Goal: Task Accomplishment & Management: Use online tool/utility

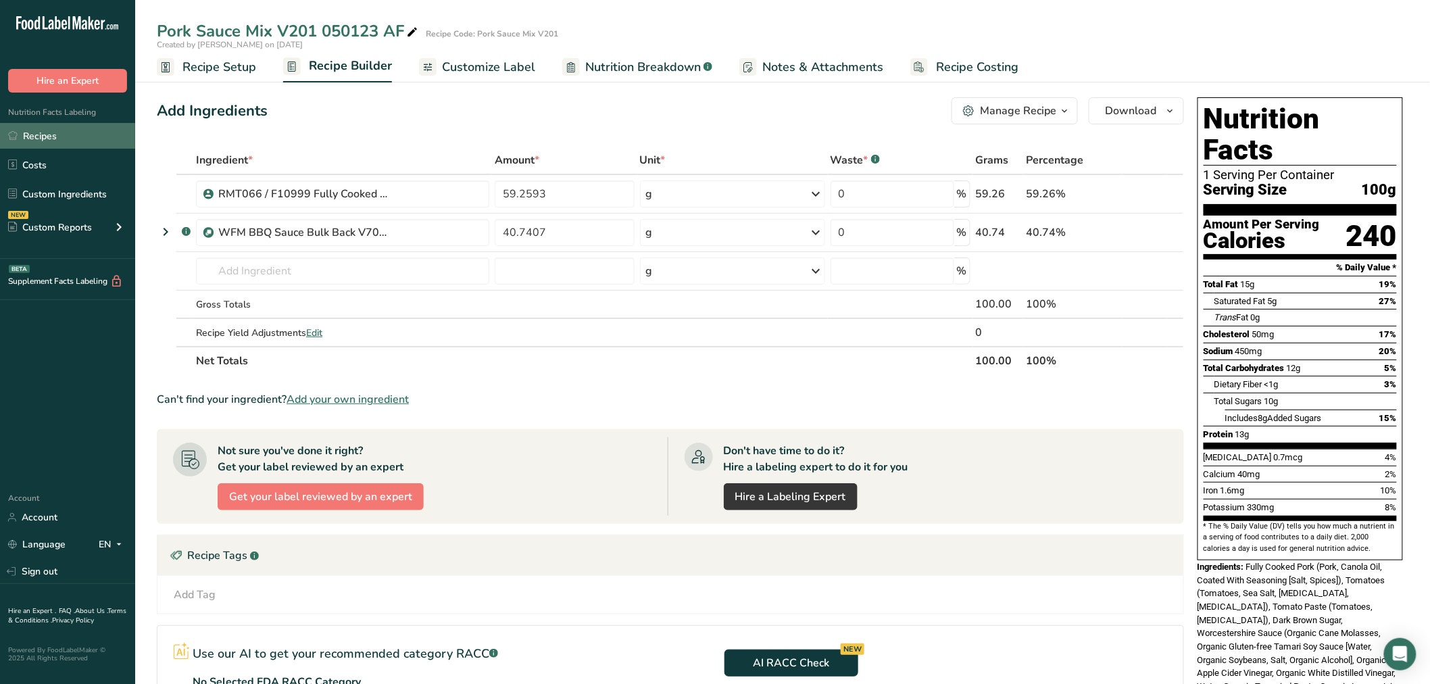
click at [52, 132] on link "Recipes" at bounding box center [67, 136] width 135 height 26
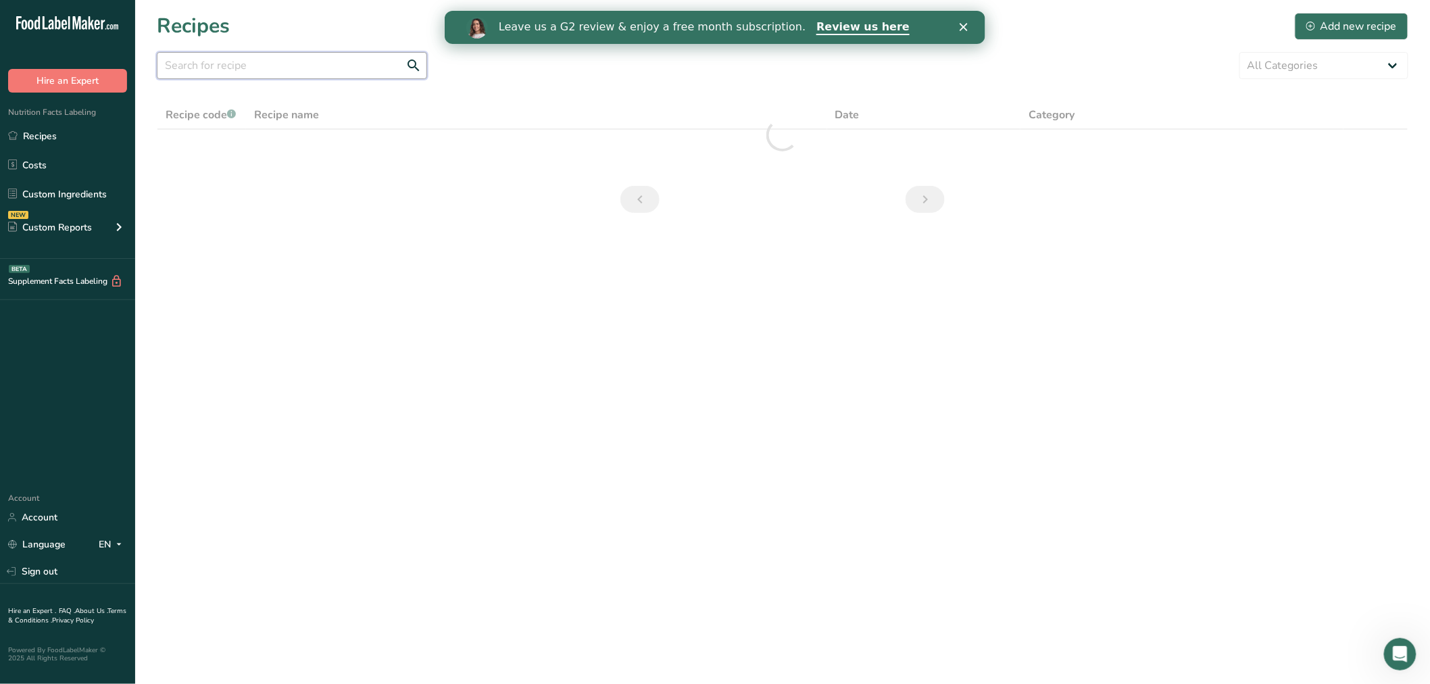
click at [240, 64] on input "text" at bounding box center [292, 65] width 270 height 27
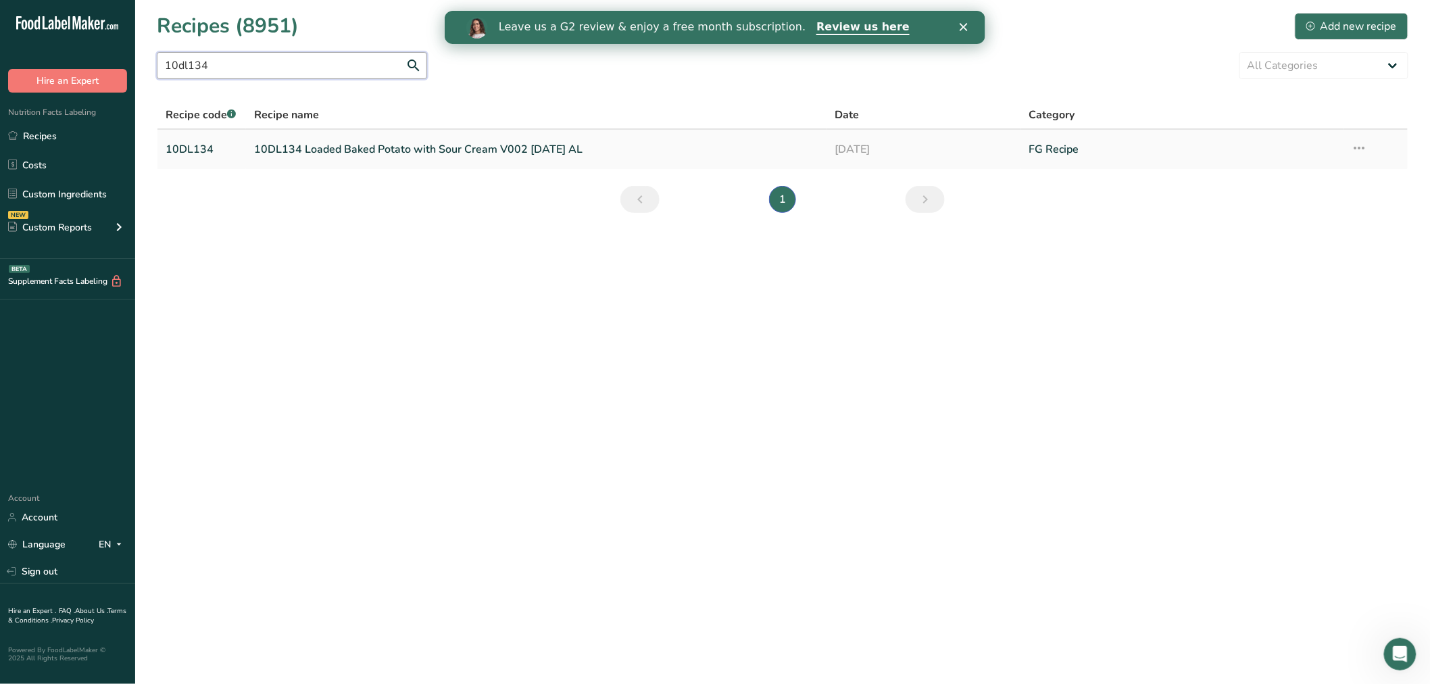
type input "10dl134"
click at [293, 149] on link "10DL134 Loaded Baked Potato with Sour Cream V002 8-12-25 AL" at bounding box center [536, 149] width 565 height 28
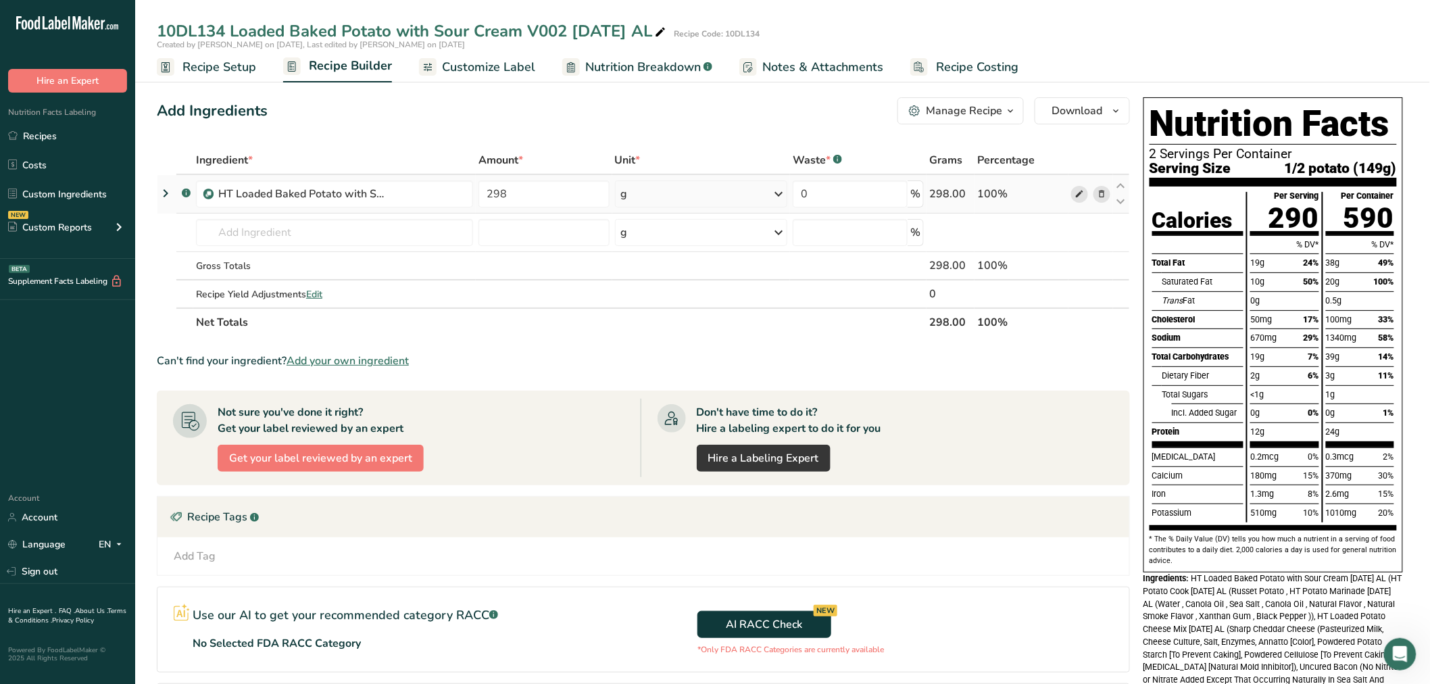
click at [1076, 191] on icon at bounding box center [1078, 194] width 9 height 14
click at [507, 59] on span "Customize Label" at bounding box center [488, 67] width 93 height 18
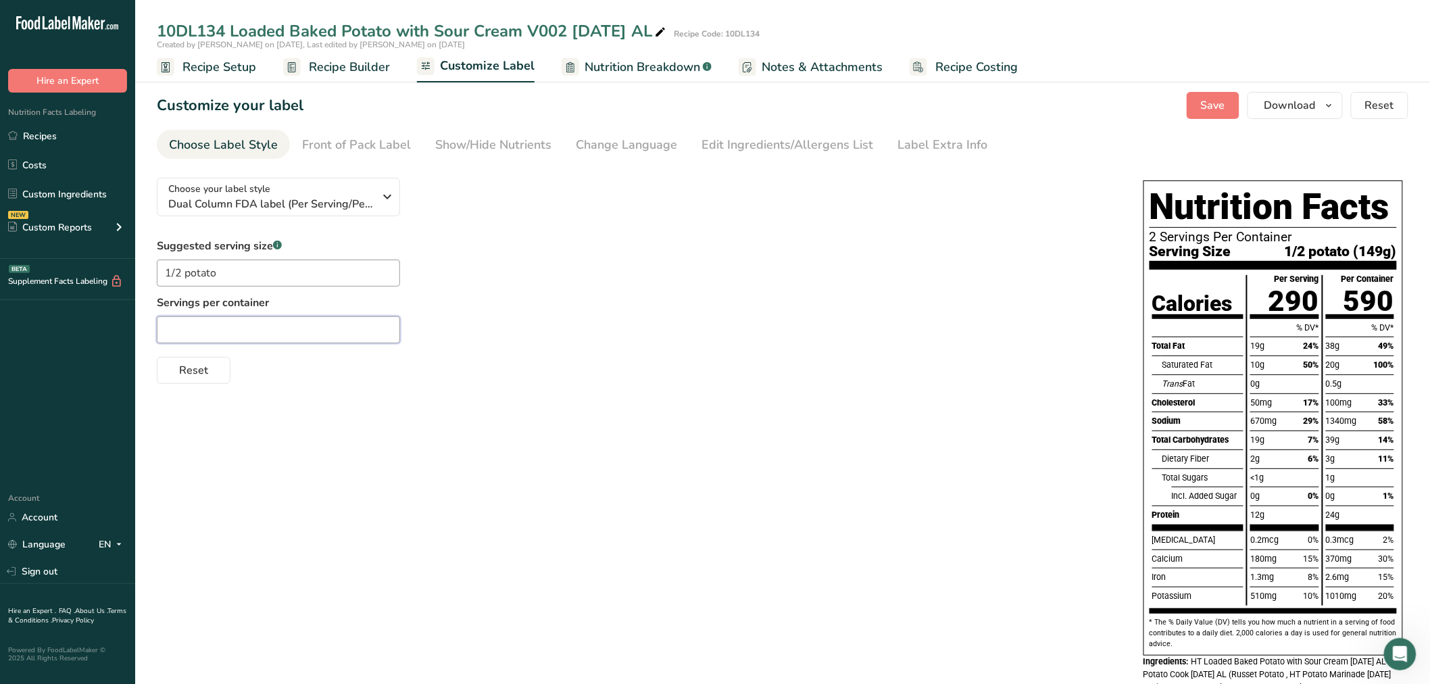
click at [272, 336] on input "text" at bounding box center [278, 329] width 243 height 27
click at [637, 66] on span "Nutrition Breakdown" at bounding box center [642, 67] width 116 height 18
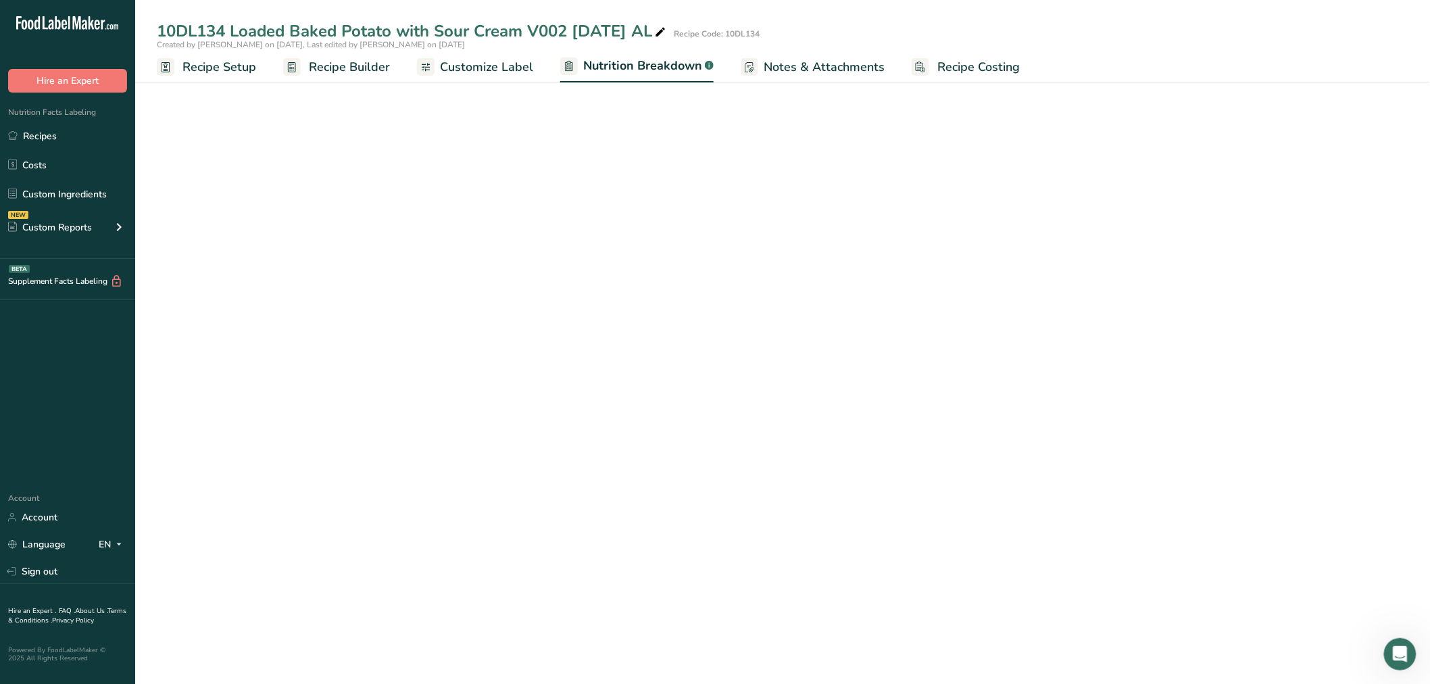
select select "Calories"
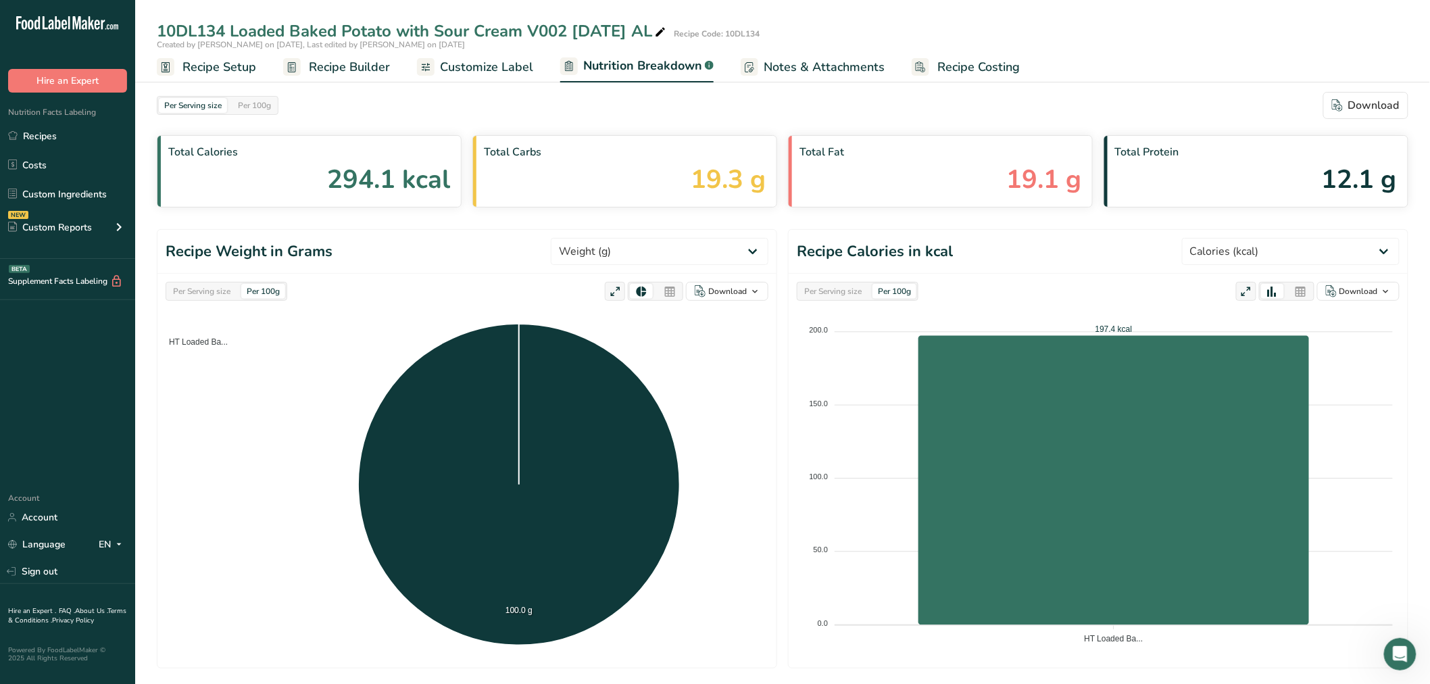
click at [508, 68] on span "Customize Label" at bounding box center [486, 67] width 93 height 18
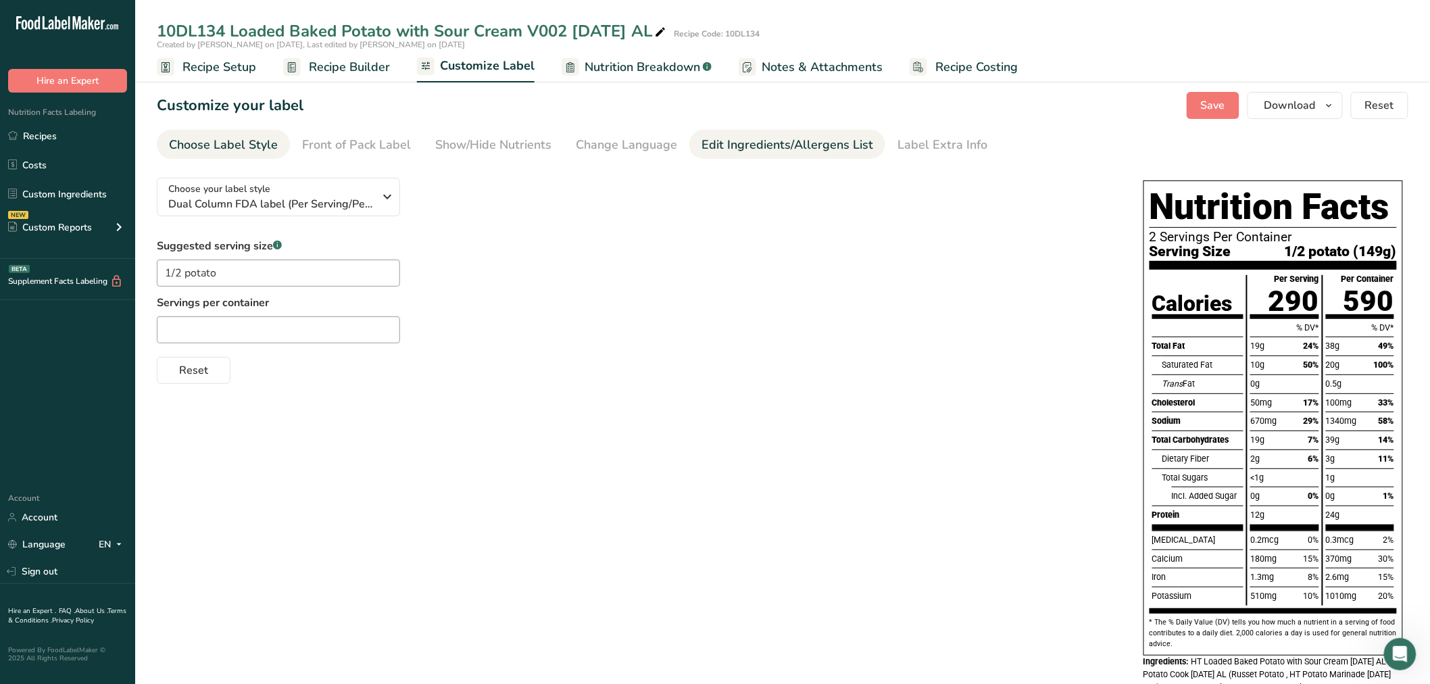
click at [720, 143] on div "Edit Ingredients/Allergens List" at bounding box center [787, 145] width 172 height 18
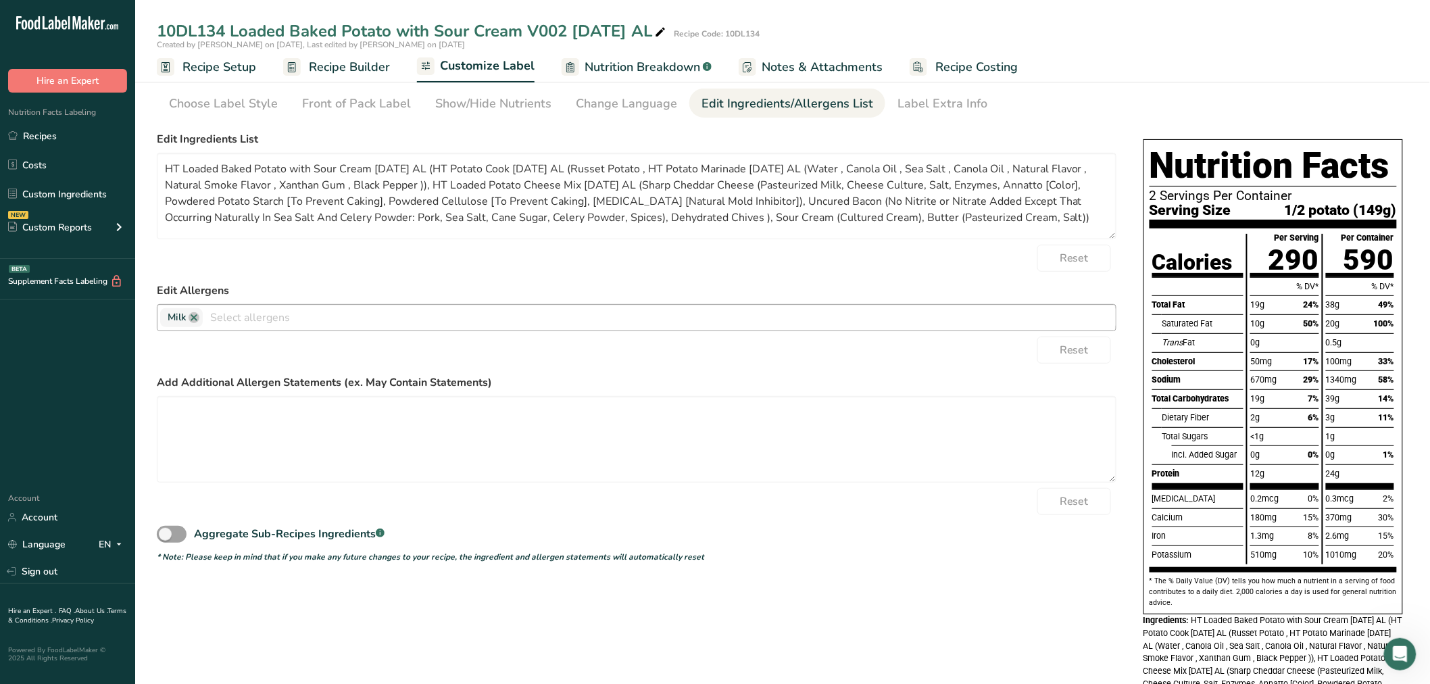
scroll to position [75, 0]
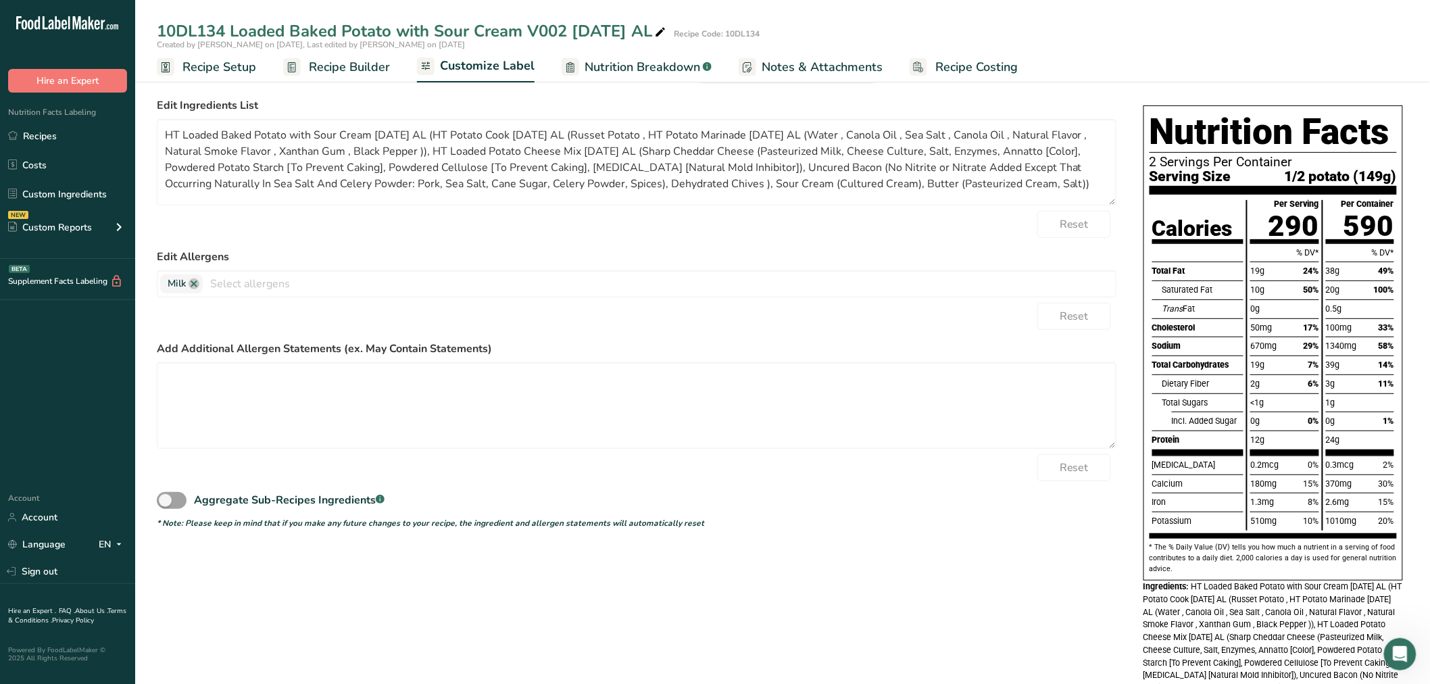
click at [240, 68] on span "Recipe Setup" at bounding box center [219, 67] width 74 height 18
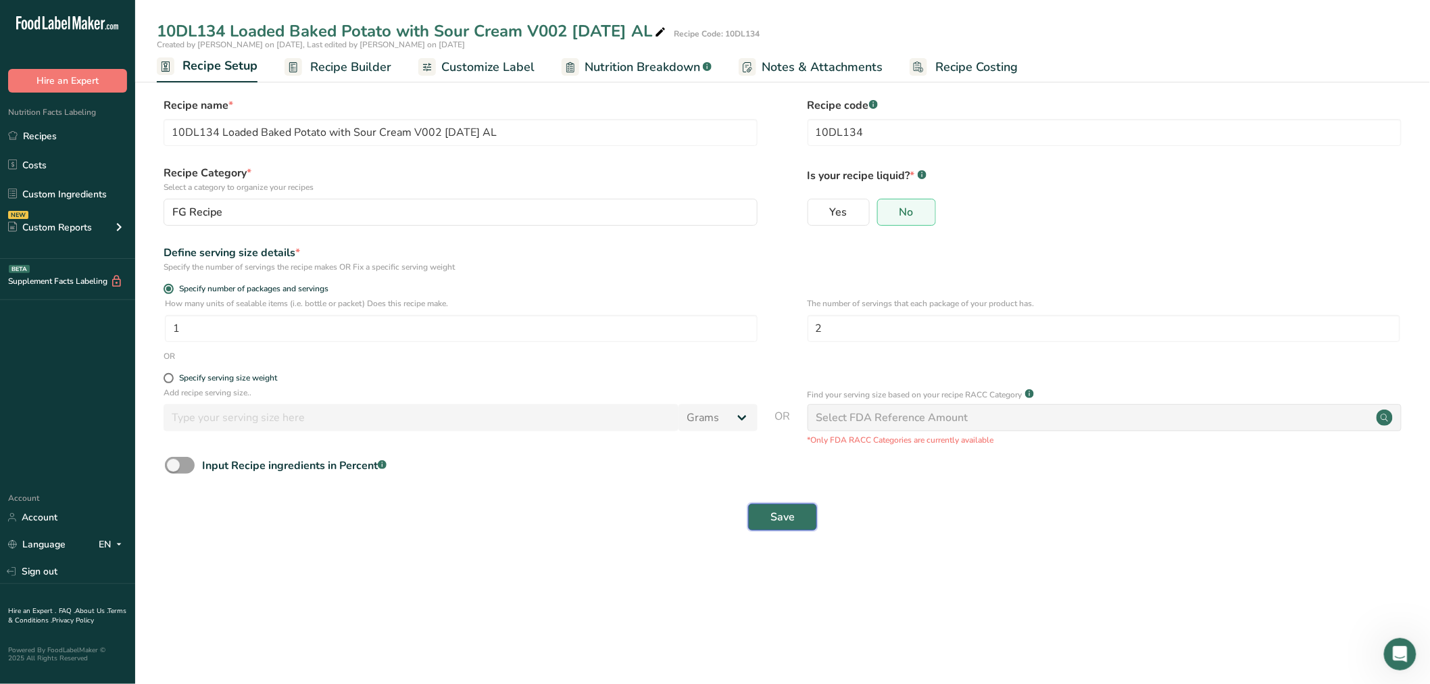
click at [786, 521] on span "Save" at bounding box center [782, 517] width 24 height 16
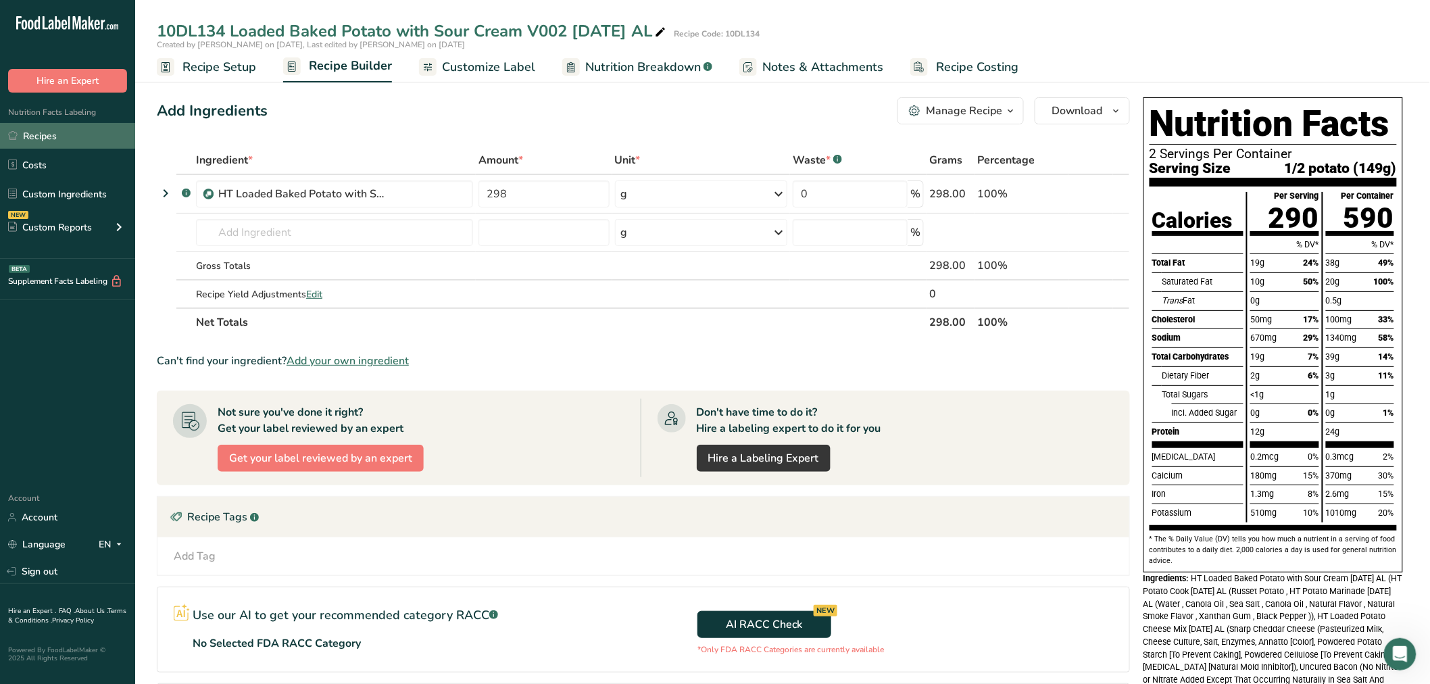
click at [71, 136] on link "Recipes" at bounding box center [67, 136] width 135 height 26
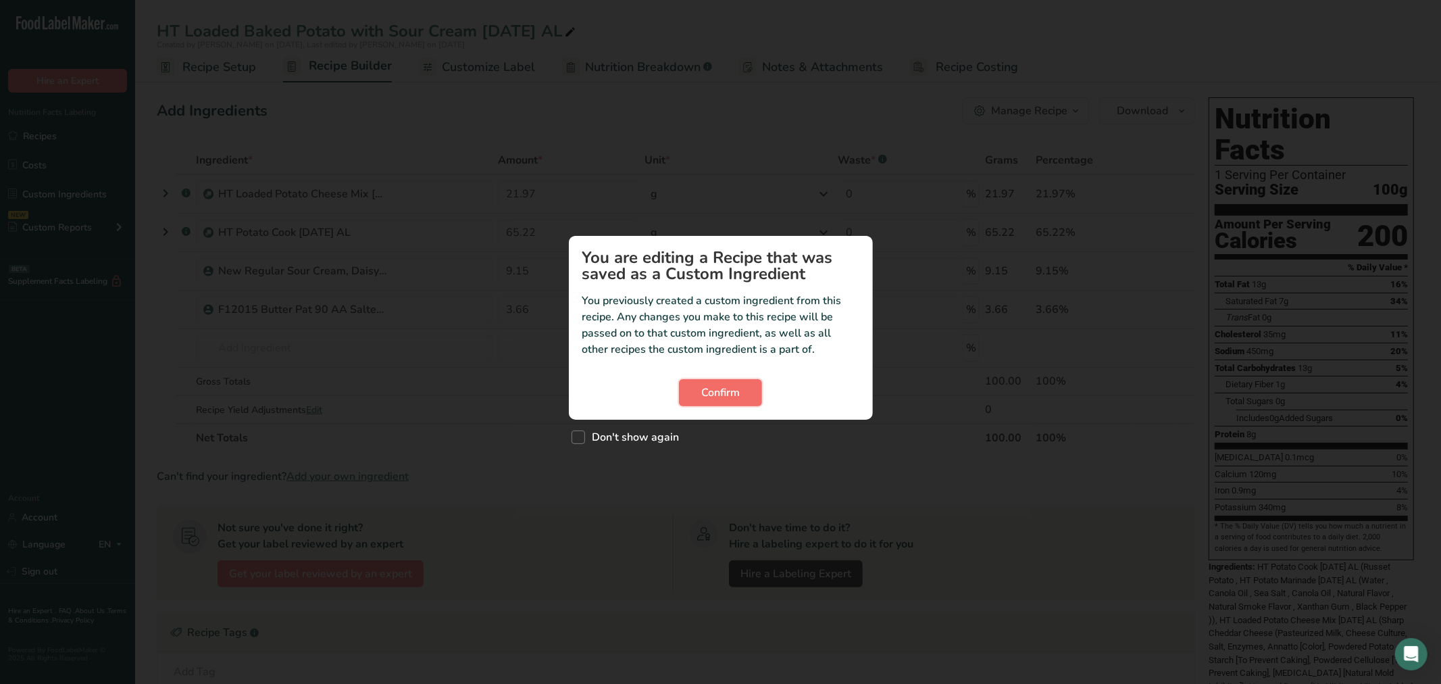
drag, startPoint x: 686, startPoint y: 388, endPoint x: 674, endPoint y: 393, distance: 12.2
click at [686, 388] on button "Confirm" at bounding box center [720, 392] width 83 height 27
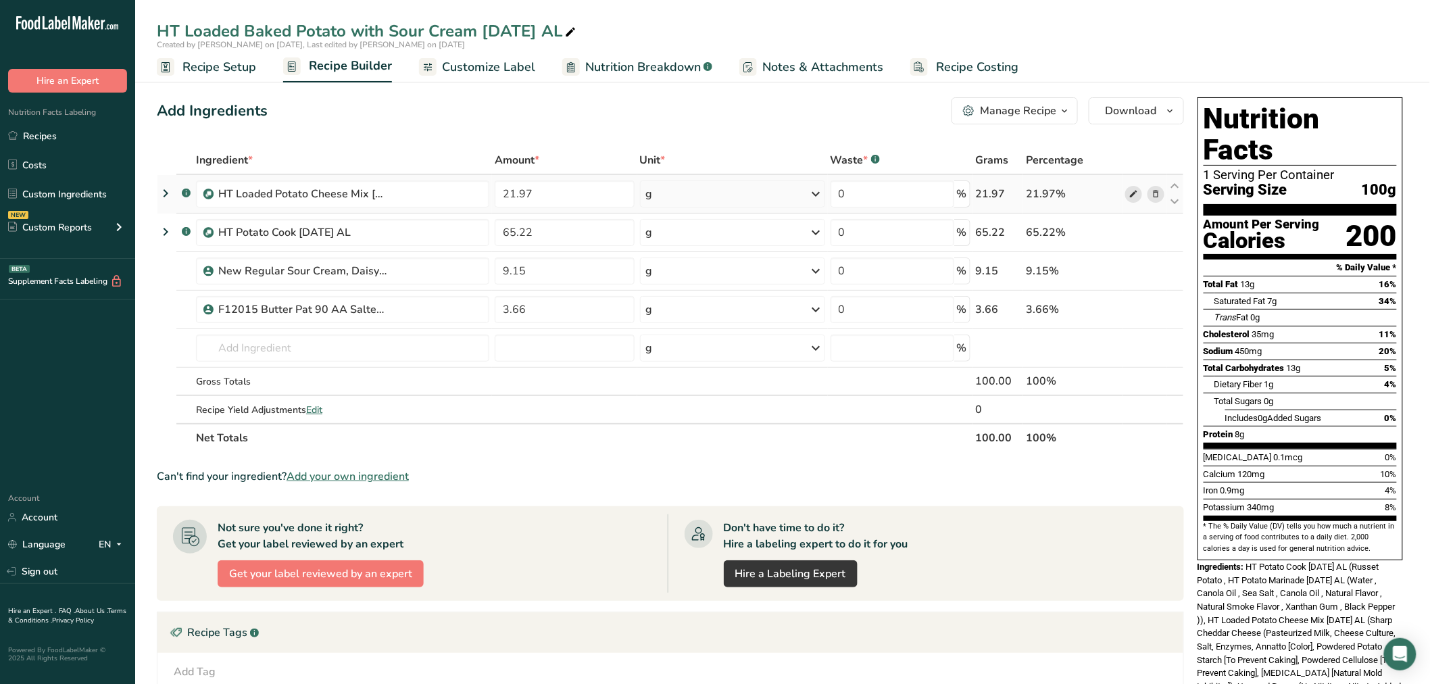
click at [1133, 193] on icon at bounding box center [1132, 194] width 9 height 14
click at [1133, 230] on icon at bounding box center [1132, 233] width 9 height 14
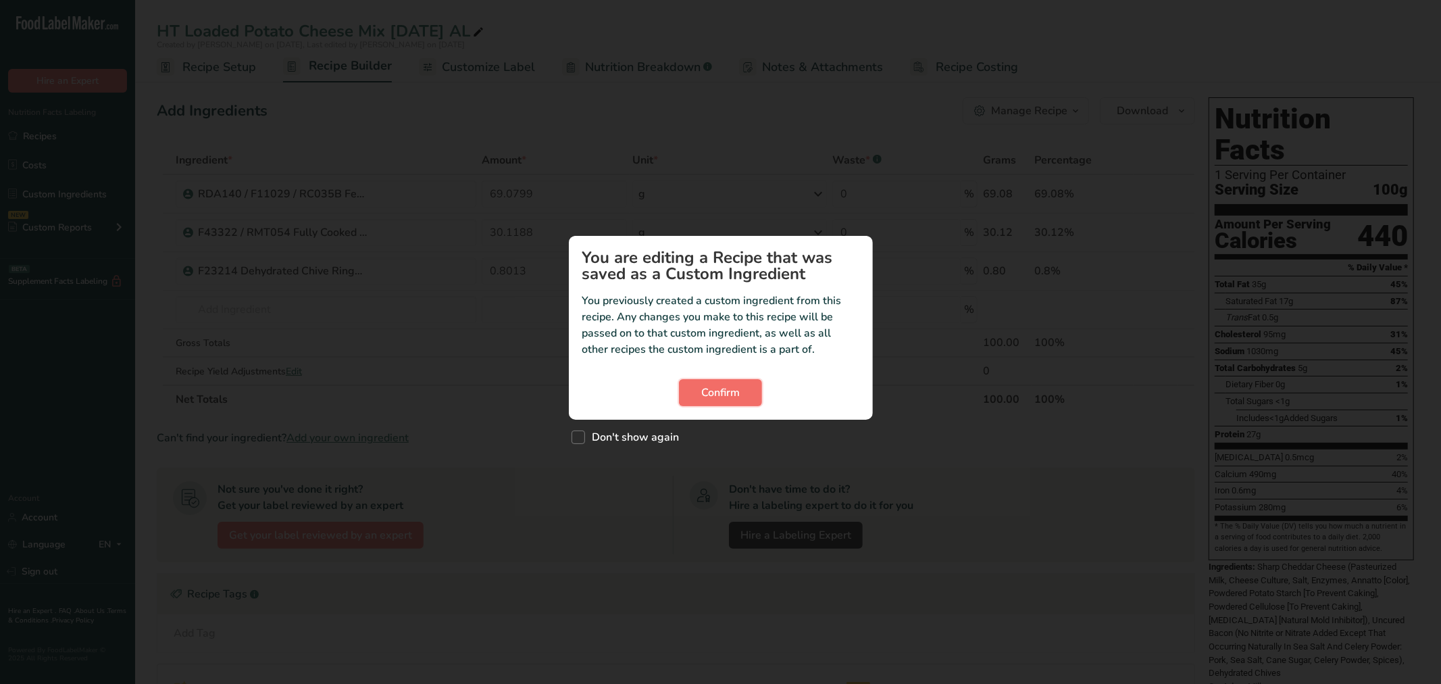
click at [717, 393] on span "Confirm" at bounding box center [720, 392] width 39 height 16
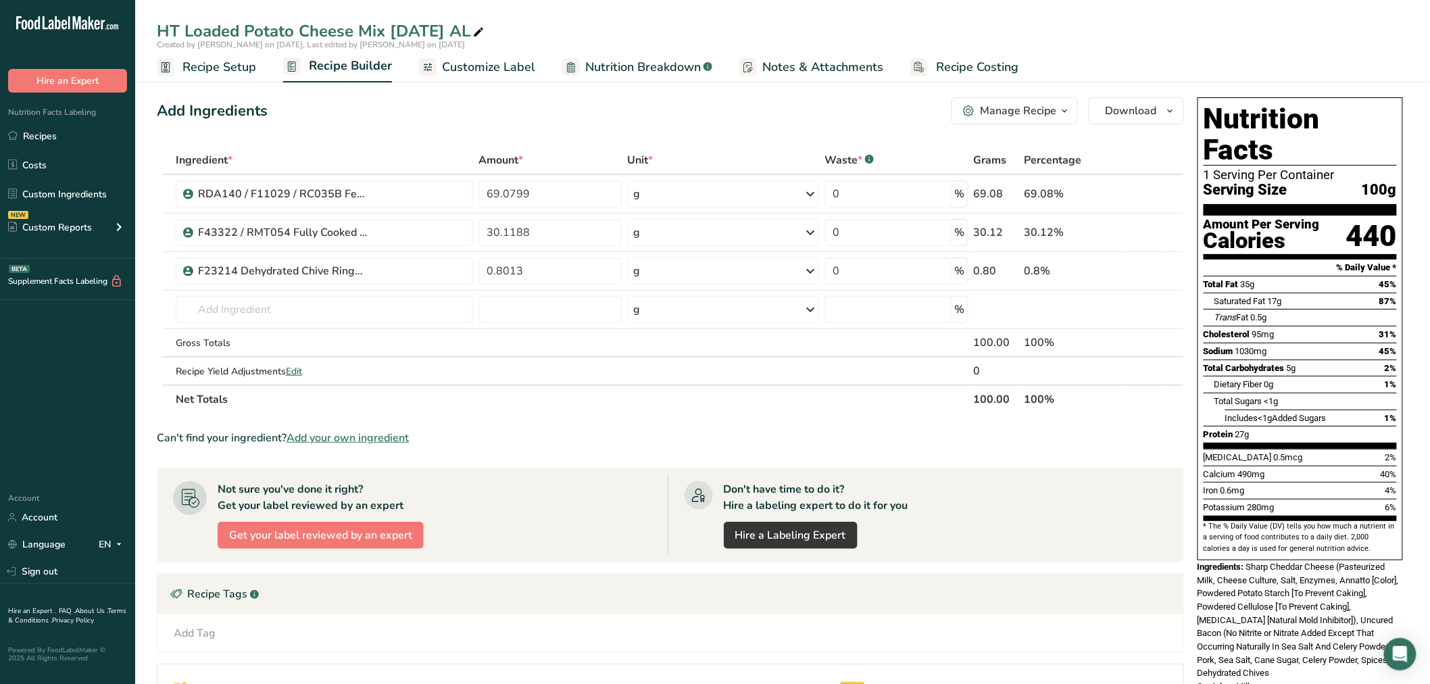
click at [224, 73] on span "Recipe Setup" at bounding box center [219, 67] width 74 height 18
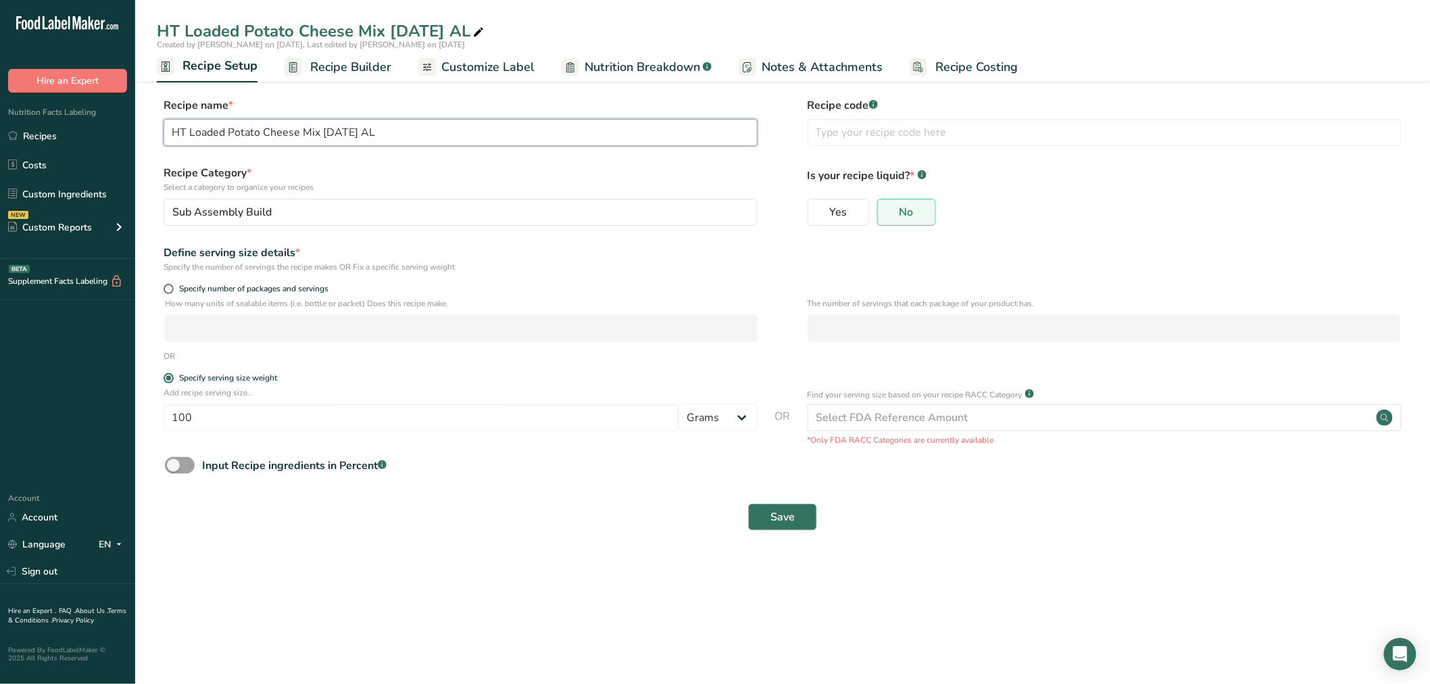
drag, startPoint x: 188, startPoint y: 132, endPoint x: 171, endPoint y: 132, distance: 16.9
click at [171, 132] on input "HT Loaded Potato Cheese Mix 8-12-25 AL" at bounding box center [460, 132] width 594 height 27
click at [816, 139] on input "text" at bounding box center [1104, 132] width 594 height 27
type input "NEW - HT"
click at [343, 73] on span "Recipe Builder" at bounding box center [350, 67] width 81 height 18
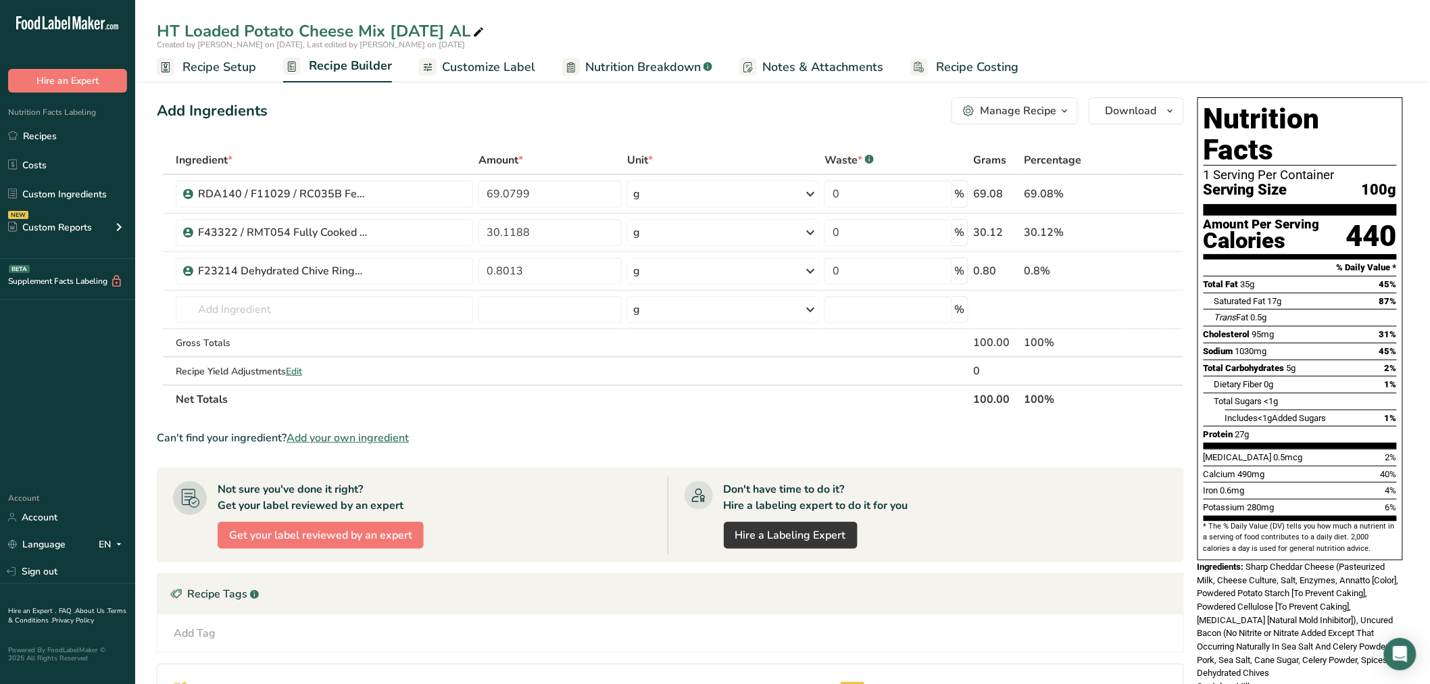
click at [244, 73] on span "Recipe Setup" at bounding box center [219, 67] width 74 height 18
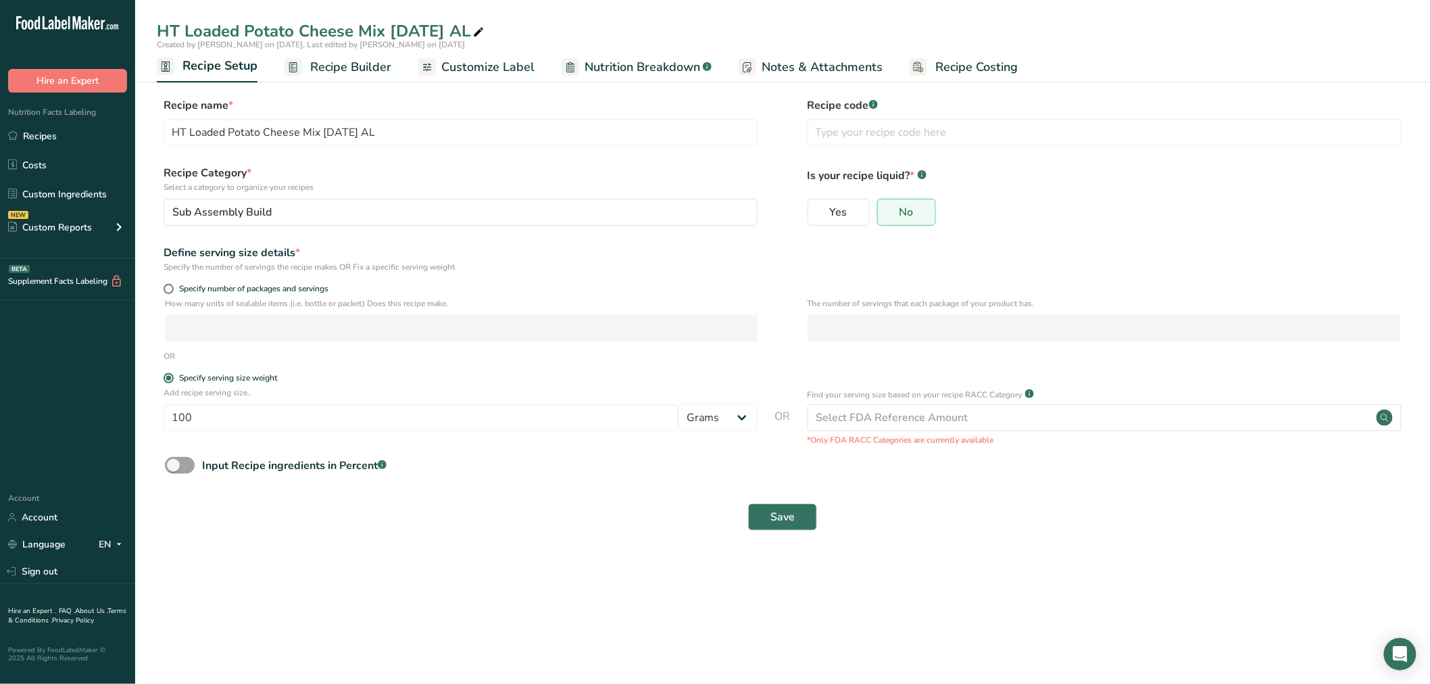
click at [335, 69] on span "Recipe Builder" at bounding box center [350, 67] width 81 height 18
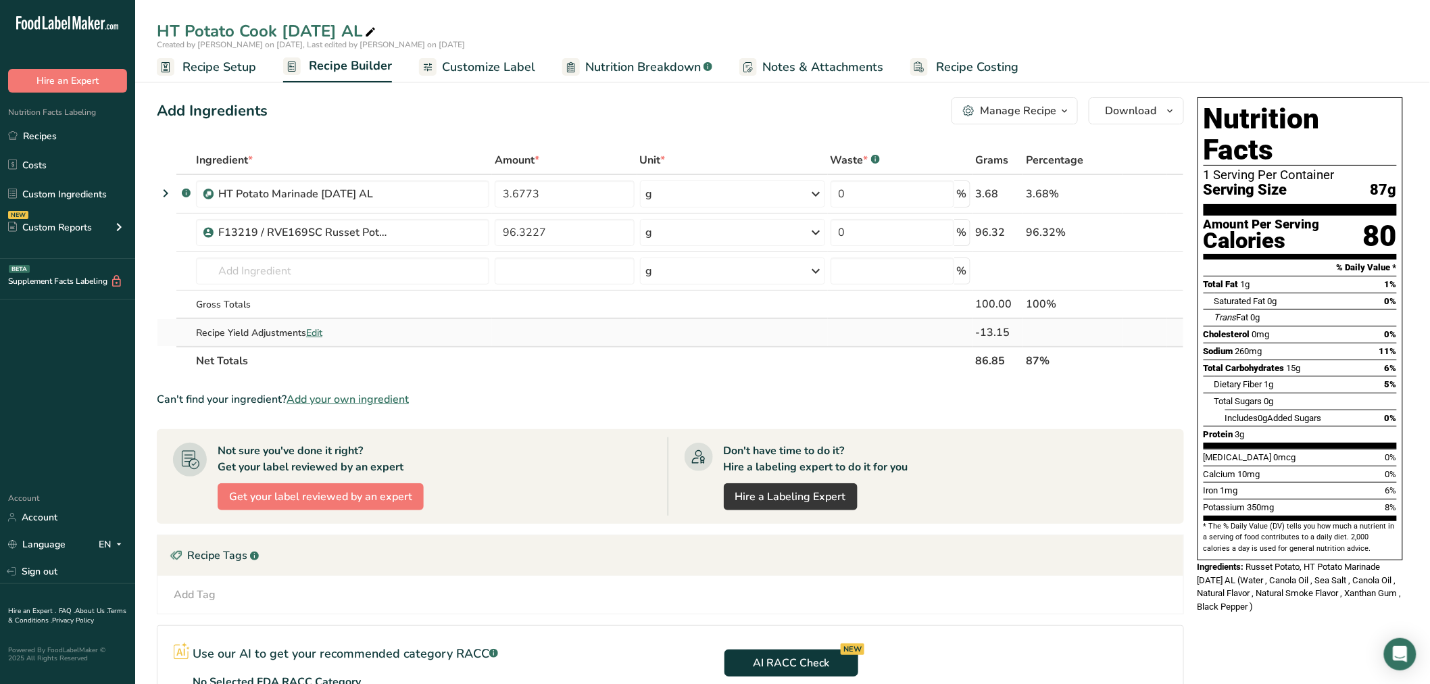
click at [318, 328] on span "Edit" at bounding box center [314, 332] width 16 height 13
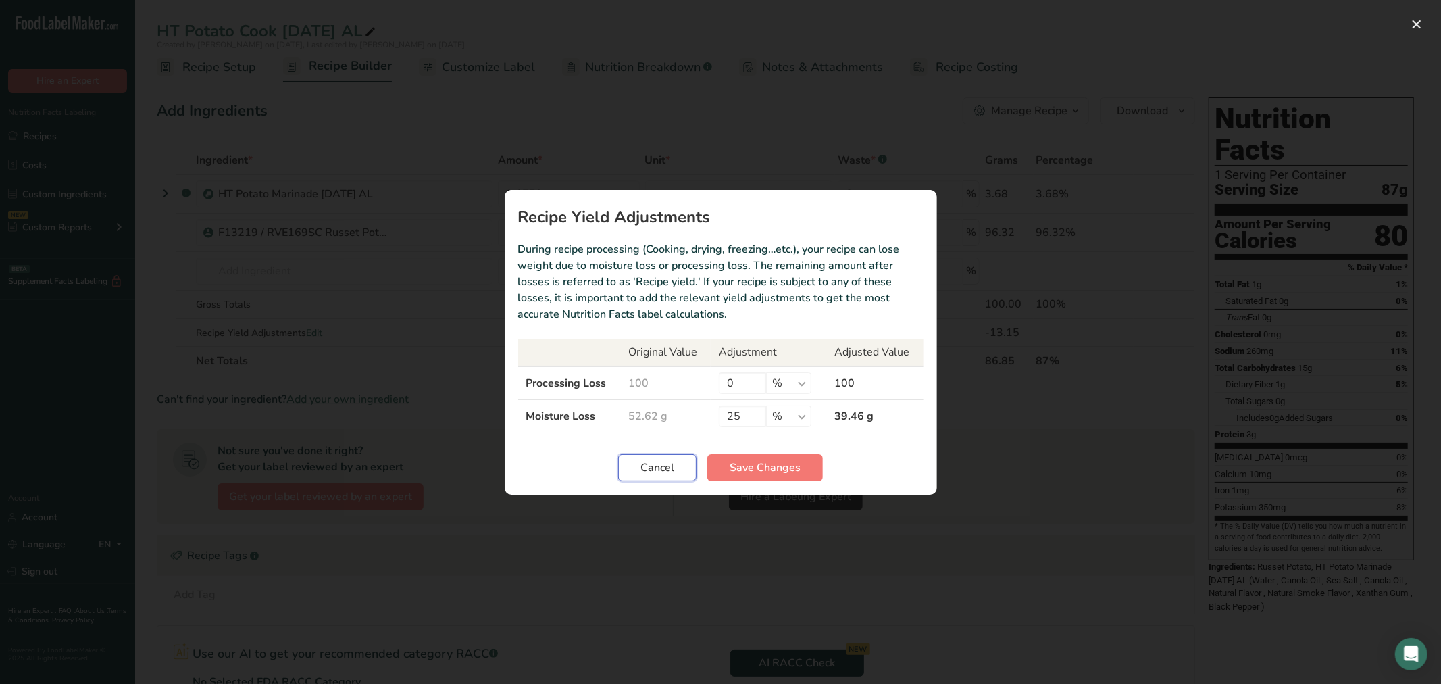
click at [653, 468] on span "Cancel" at bounding box center [657, 467] width 34 height 16
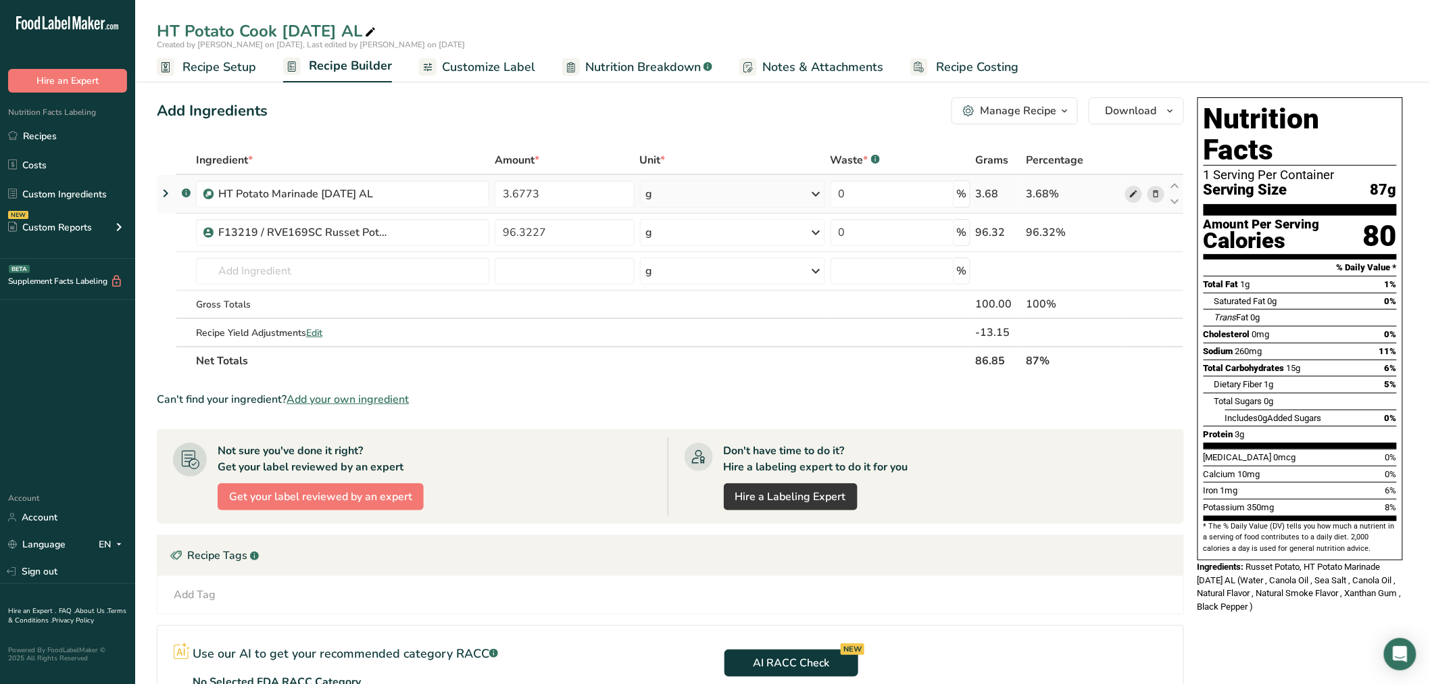
click at [1127, 193] on span at bounding box center [1133, 194] width 16 height 16
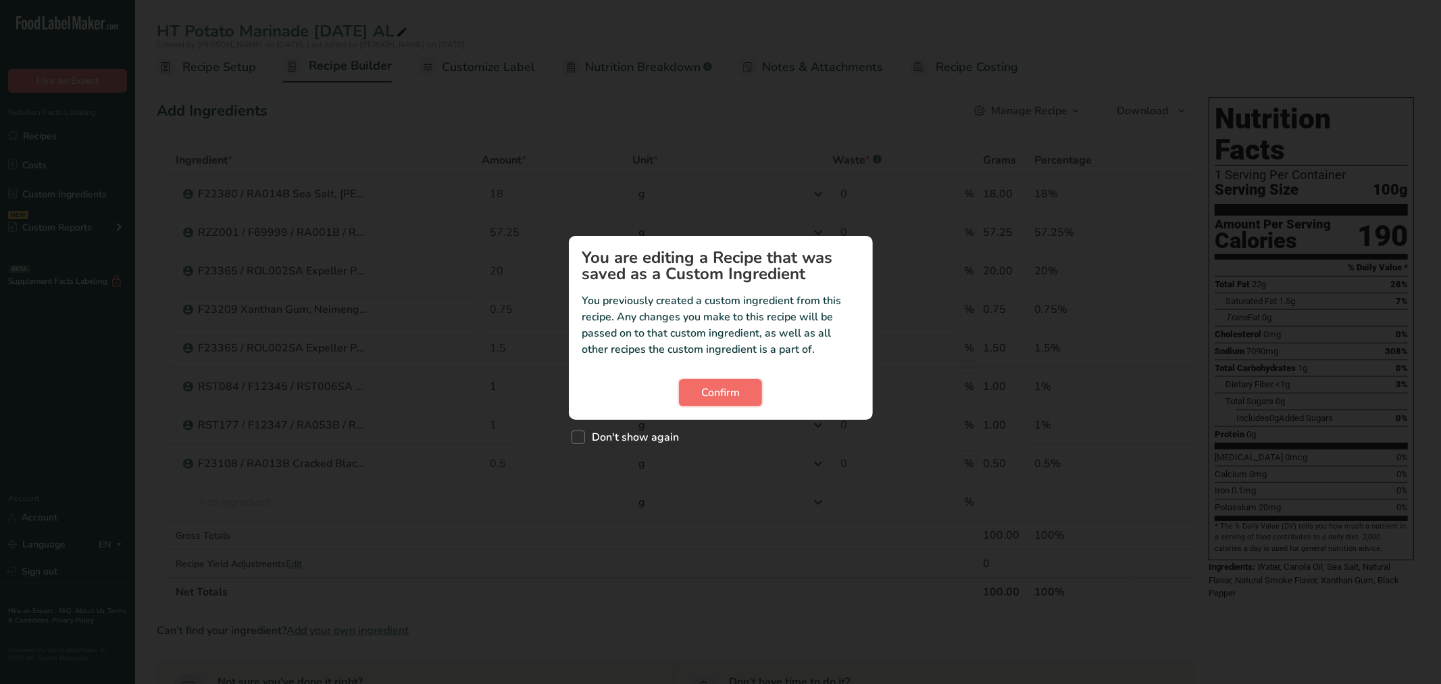
click at [688, 391] on button "Confirm" at bounding box center [720, 392] width 83 height 27
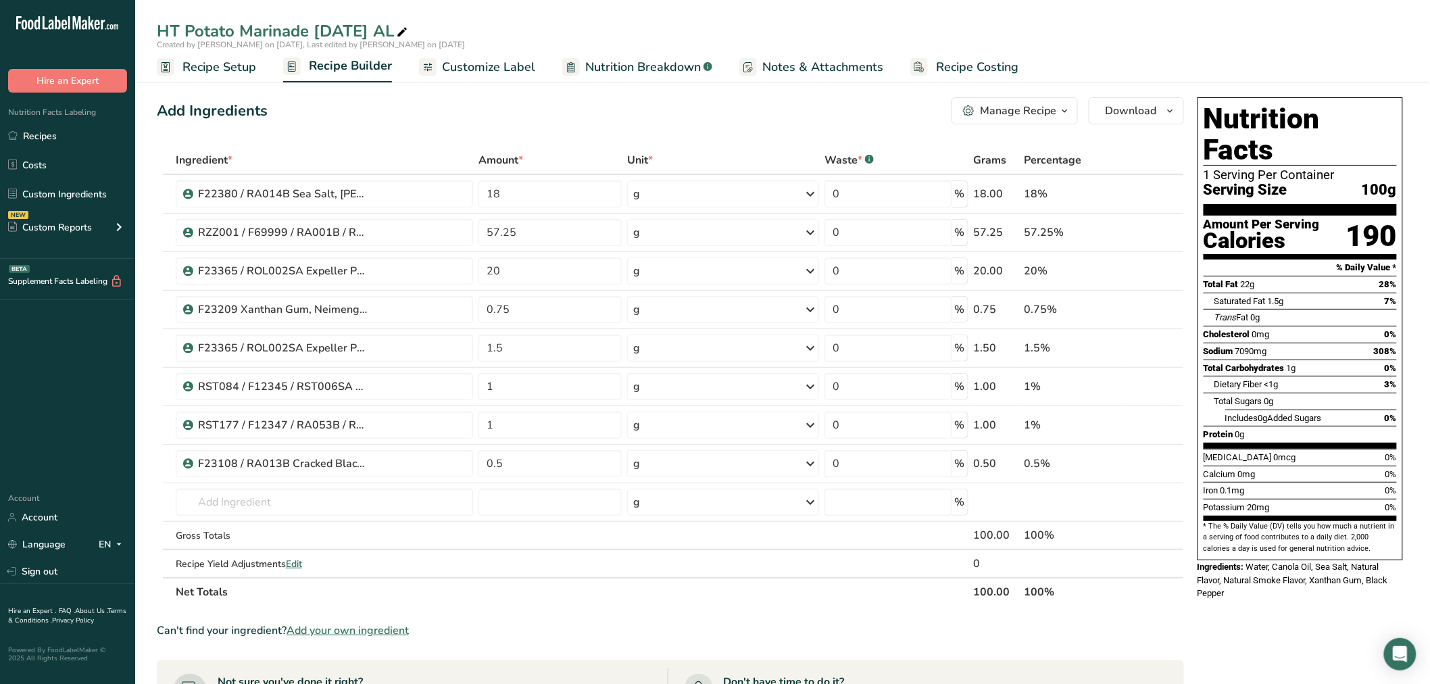
click at [209, 65] on span "Recipe Setup" at bounding box center [219, 67] width 74 height 18
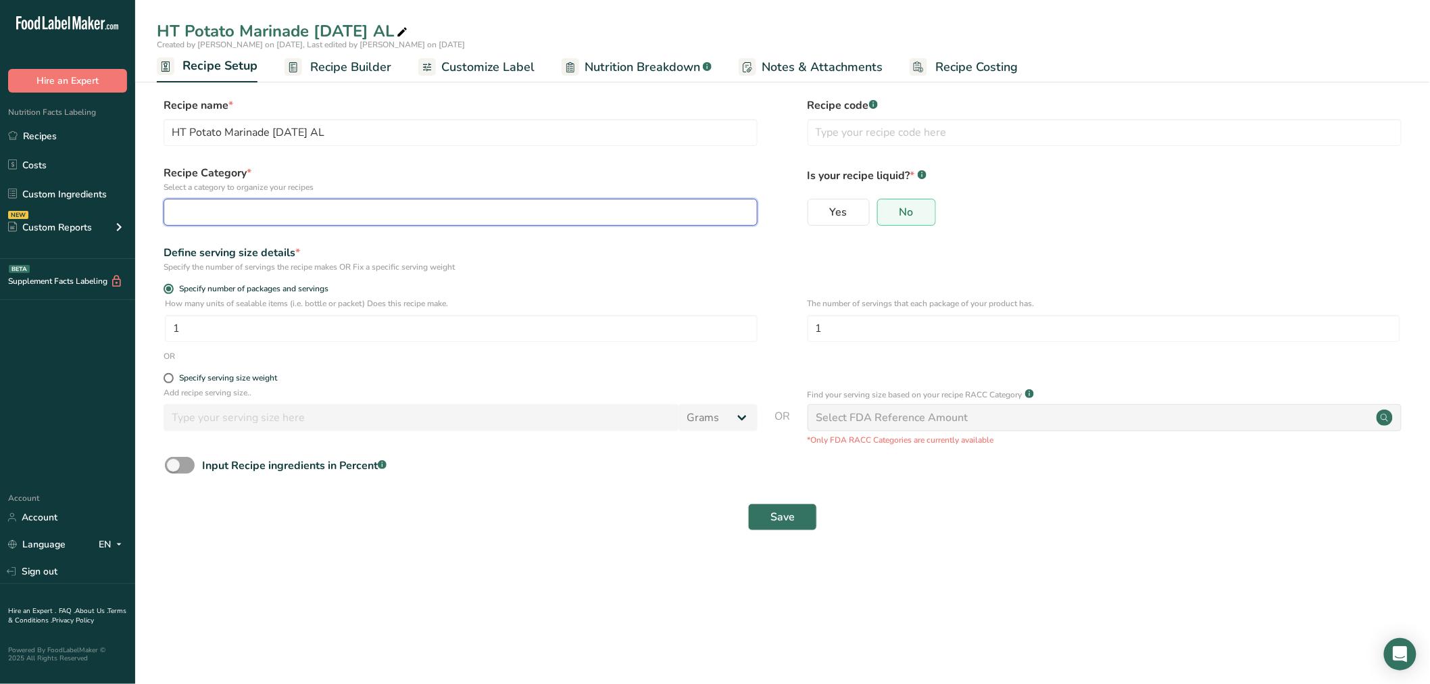
click at [263, 207] on div "button" at bounding box center [456, 212] width 568 height 16
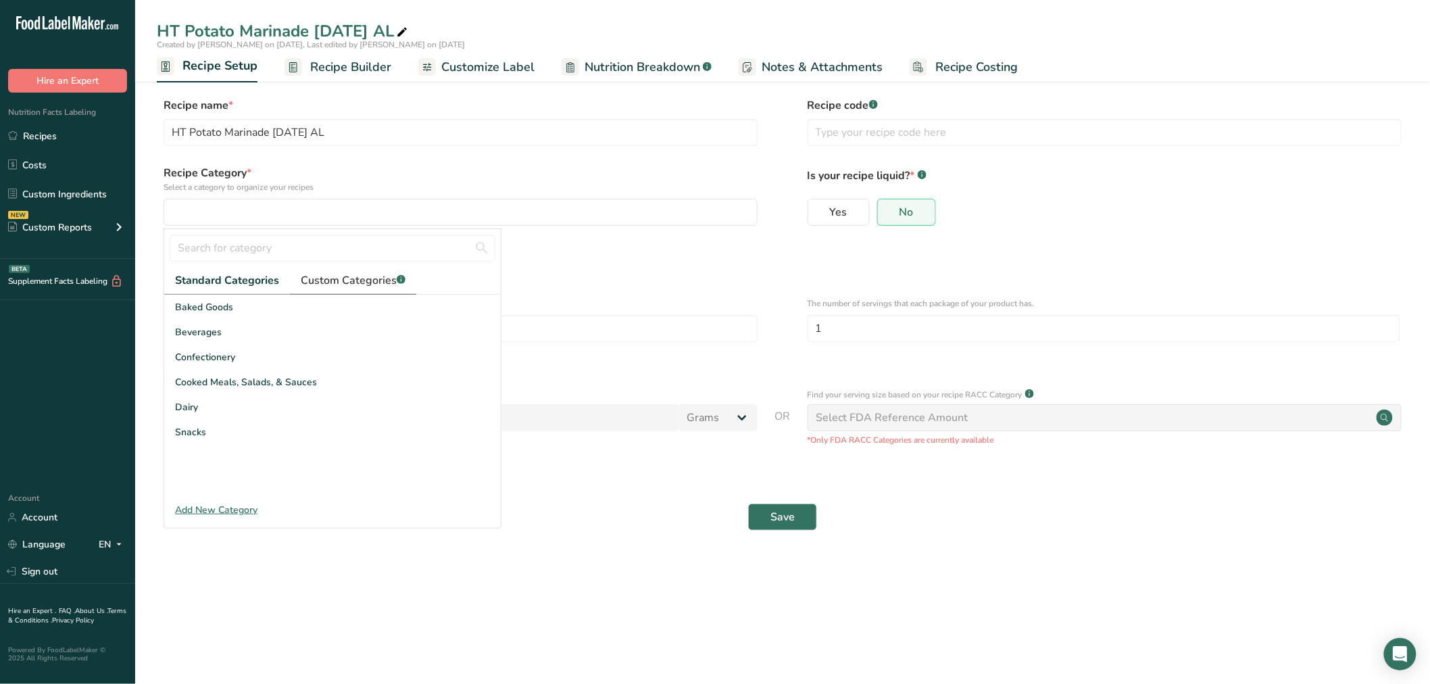
click at [311, 281] on span "Custom Categories .a-a{fill:#347362;}.b-a{fill:#fff;}" at bounding box center [353, 280] width 105 height 16
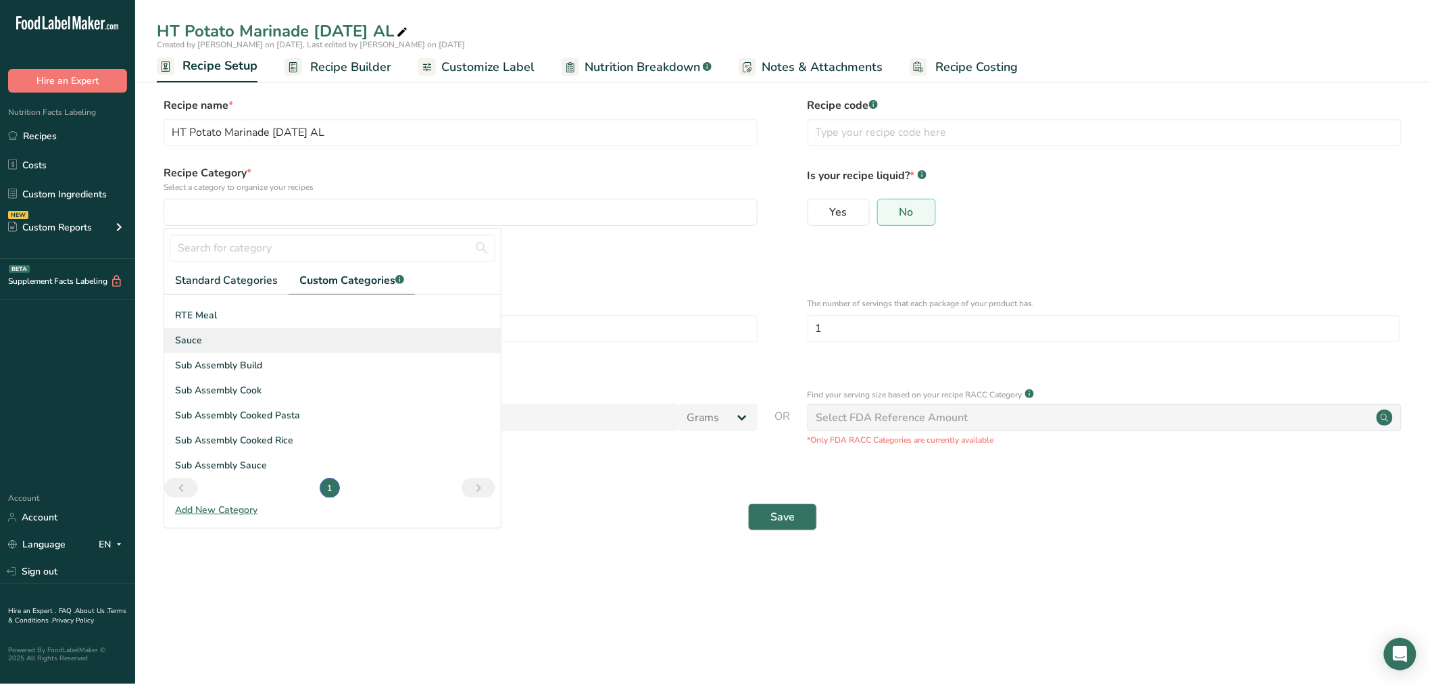
scroll to position [122, 0]
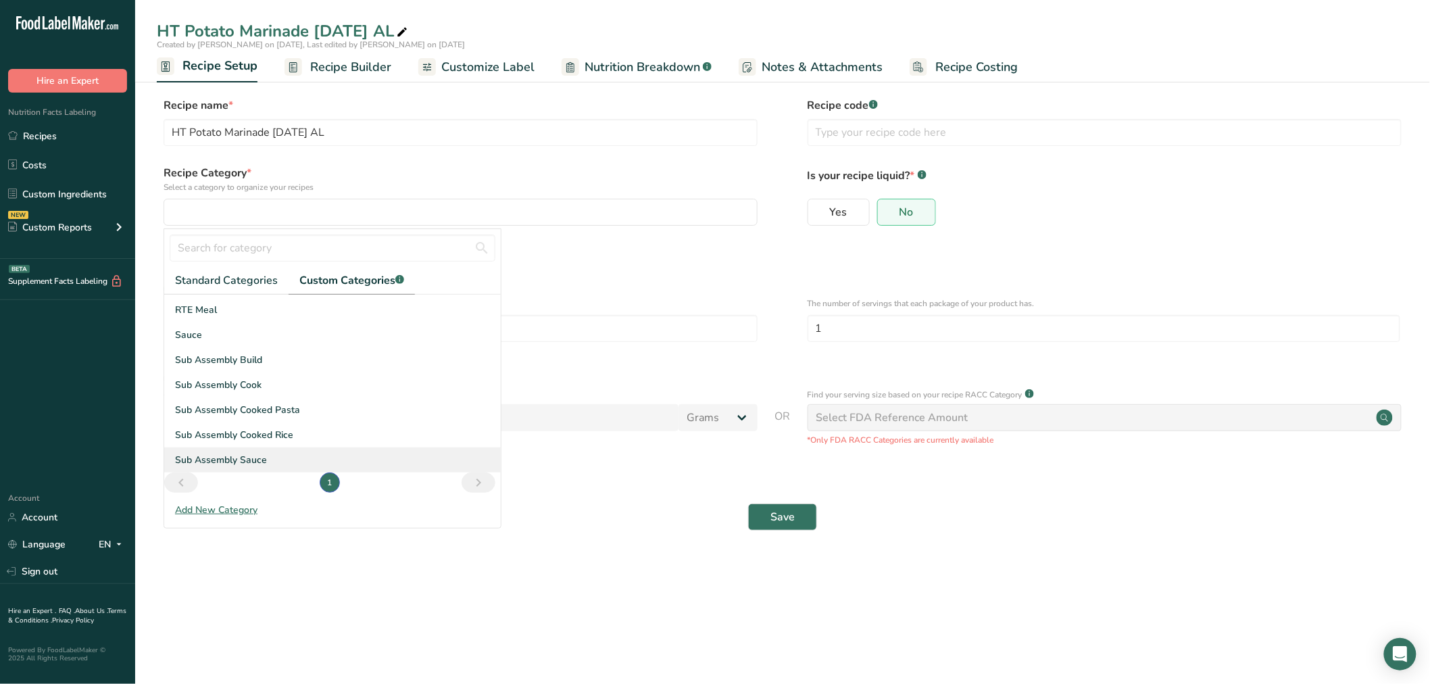
click at [246, 460] on span "Sub Assembly Sauce" at bounding box center [221, 460] width 92 height 14
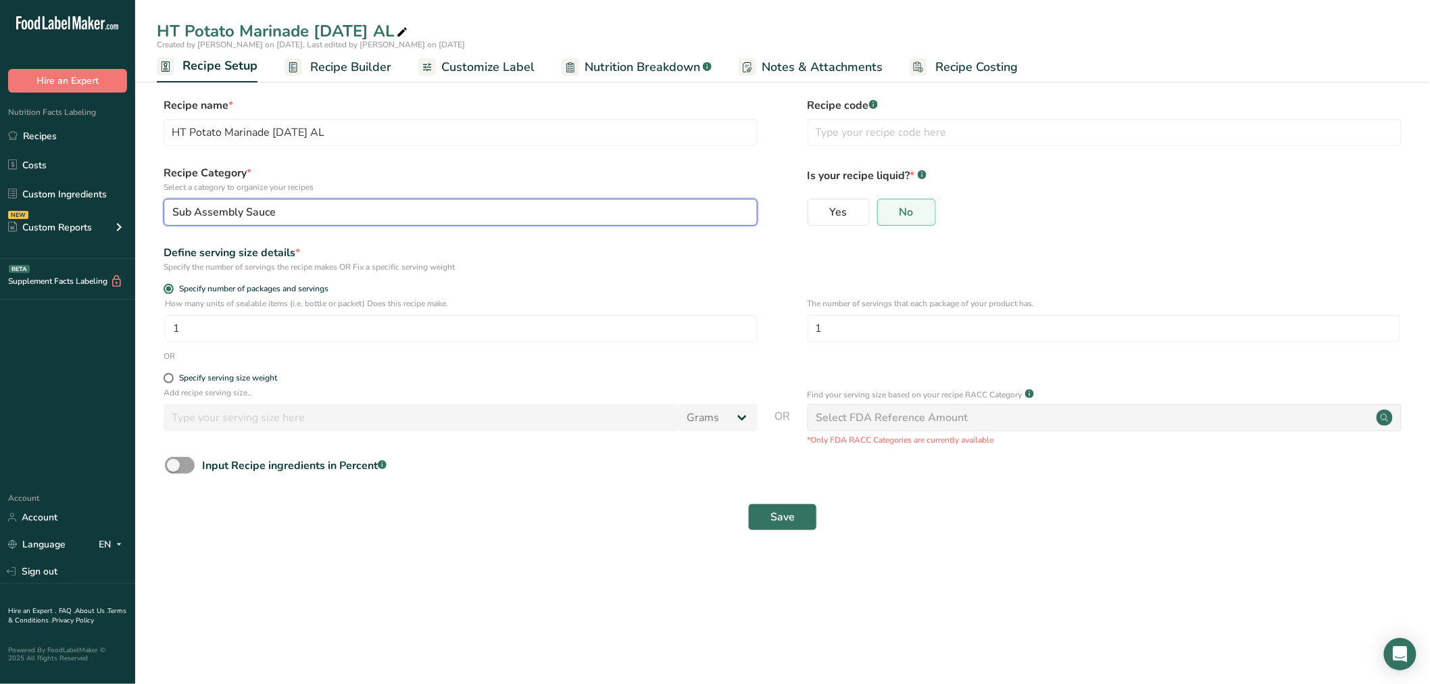
click at [228, 206] on span "Sub Assembly Sauce" at bounding box center [223, 212] width 103 height 16
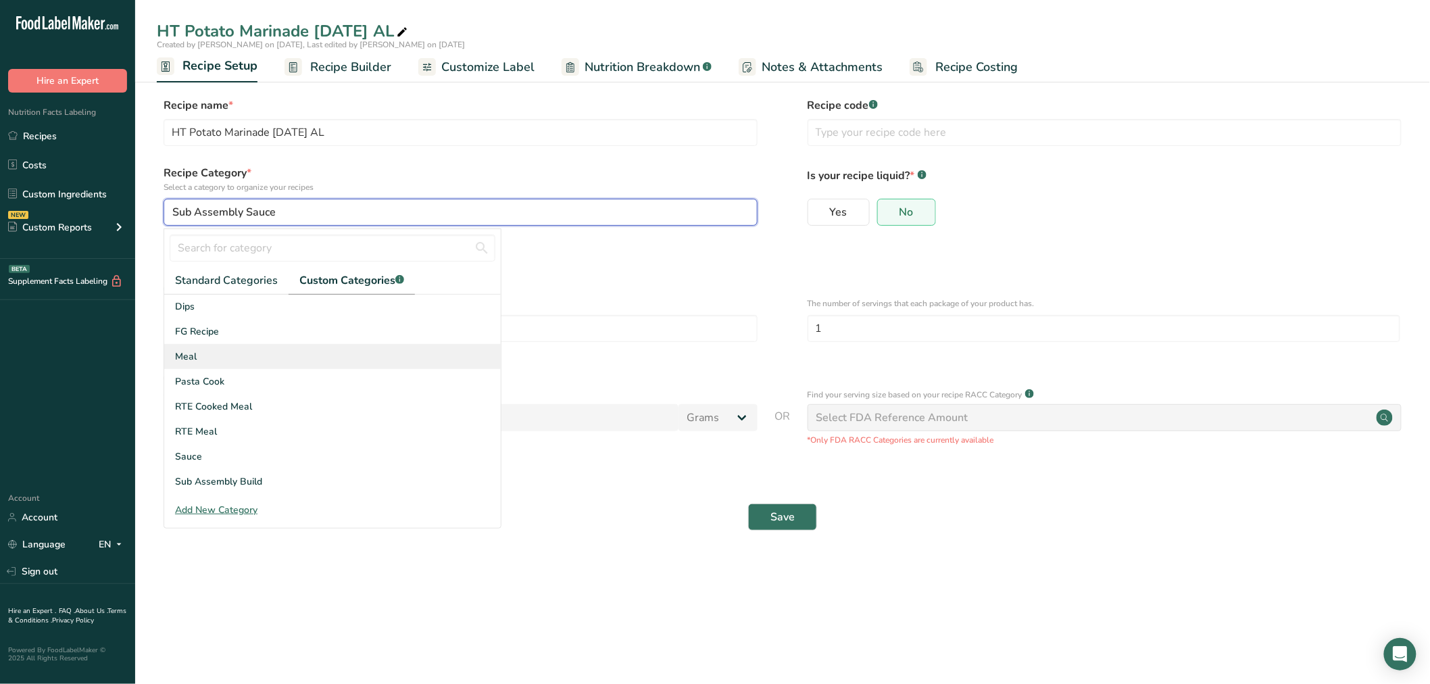
scroll to position [0, 0]
click at [235, 277] on span "Standard Categories" at bounding box center [226, 280] width 103 height 16
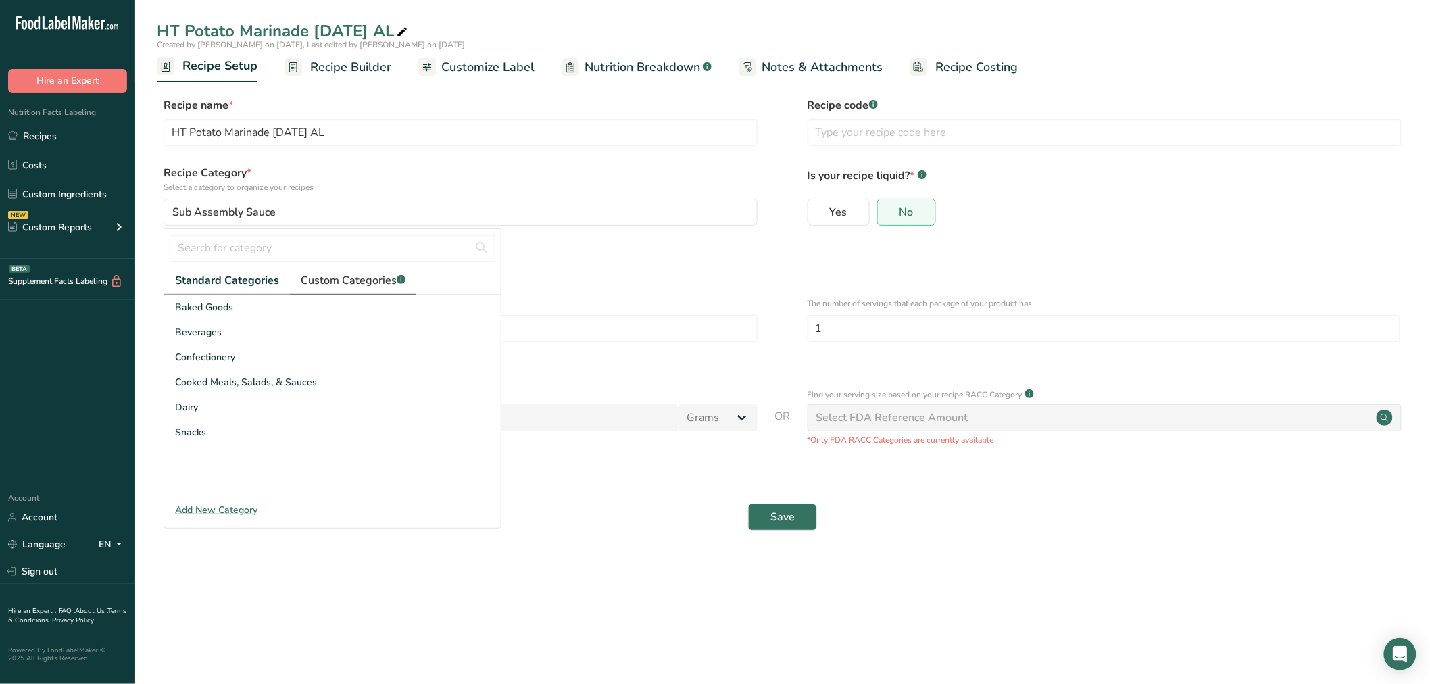
click at [347, 284] on span "Custom Categories .a-a{fill:#347362;}.b-a{fill:#fff;}" at bounding box center [353, 280] width 105 height 16
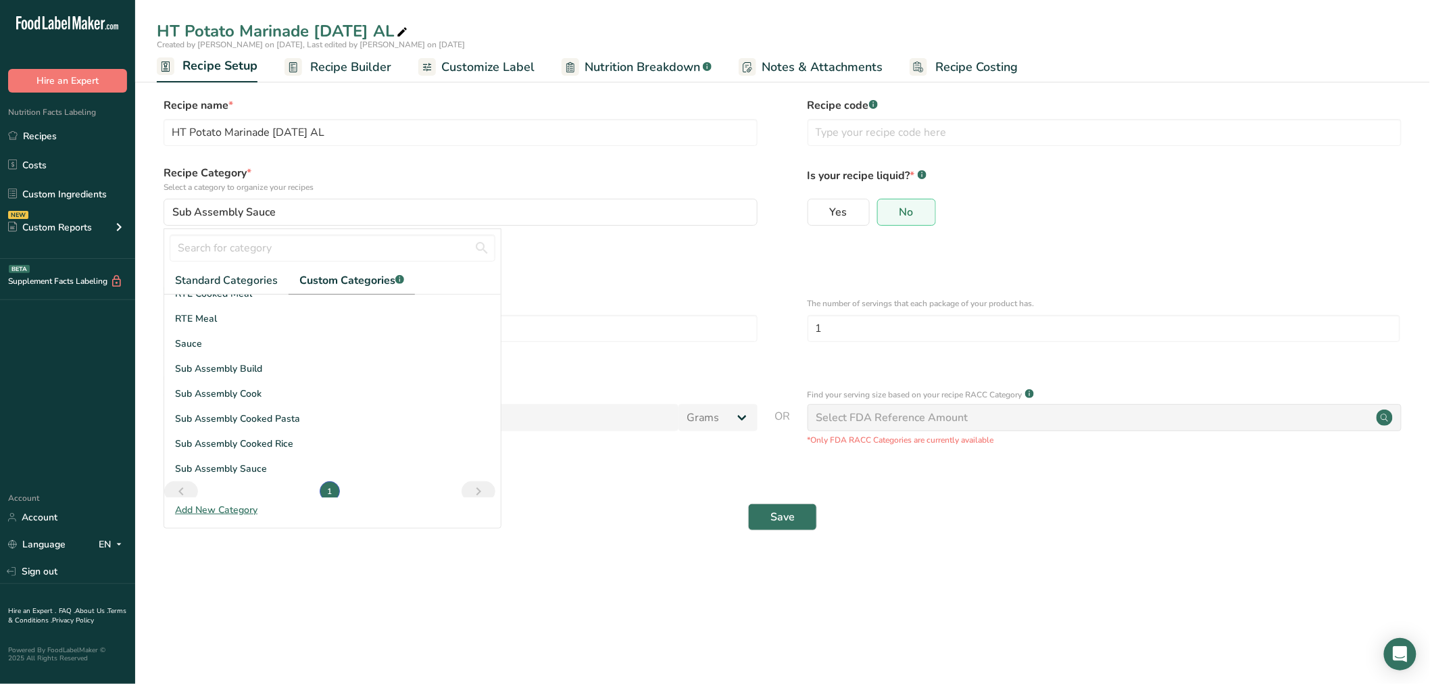
scroll to position [122, 0]
click at [230, 510] on div "Add New Category" at bounding box center [332, 510] width 336 height 14
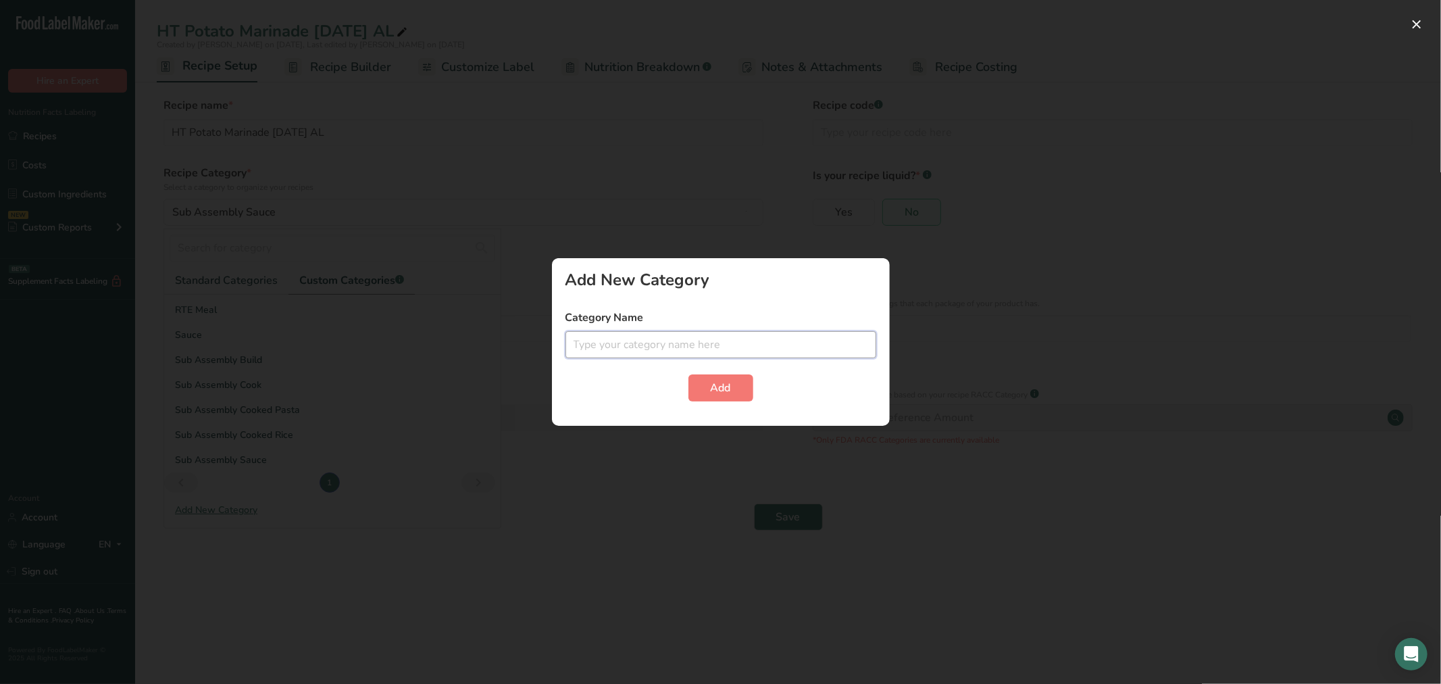
click at [627, 343] on input "text" at bounding box center [720, 344] width 311 height 27
type input "s"
type input "Sub Assembly Marinade"
click at [712, 386] on span "Add" at bounding box center [721, 388] width 20 height 16
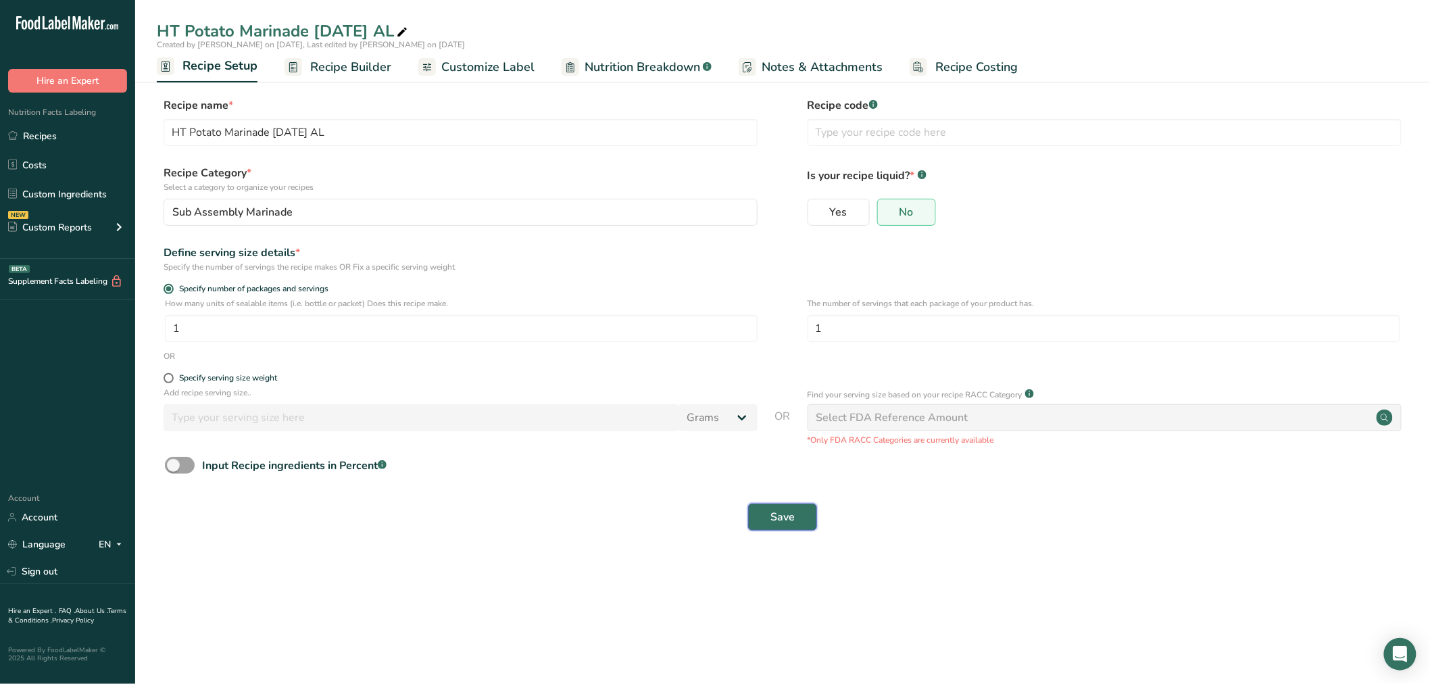
click at [765, 523] on button "Save" at bounding box center [782, 516] width 69 height 27
